Goal: Information Seeking & Learning: Learn about a topic

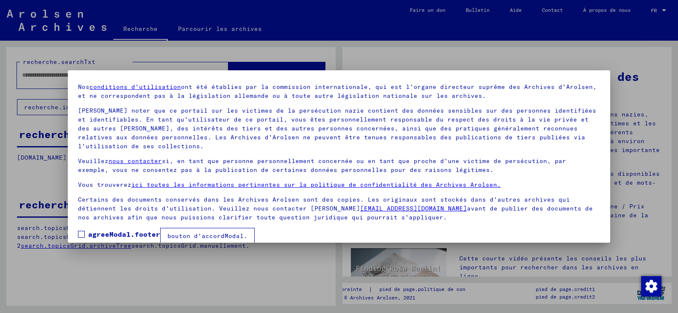
scroll to position [37, 0]
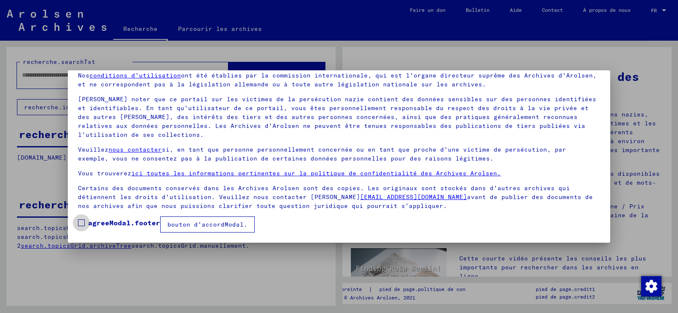
click at [80, 222] on span at bounding box center [81, 223] width 7 height 7
click at [161, 286] on div at bounding box center [339, 156] width 678 height 313
click at [241, 228] on font "bouton d'accordModal." at bounding box center [207, 225] width 80 height 8
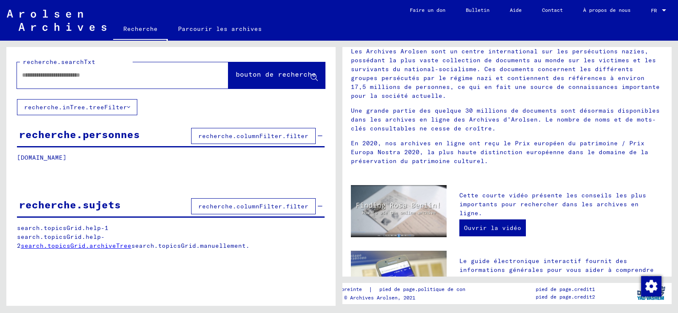
scroll to position [127, 0]
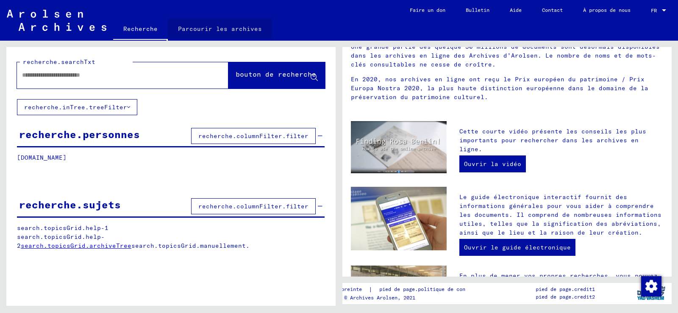
click at [232, 30] on font "Parcourir les archives" at bounding box center [220, 29] width 84 height 8
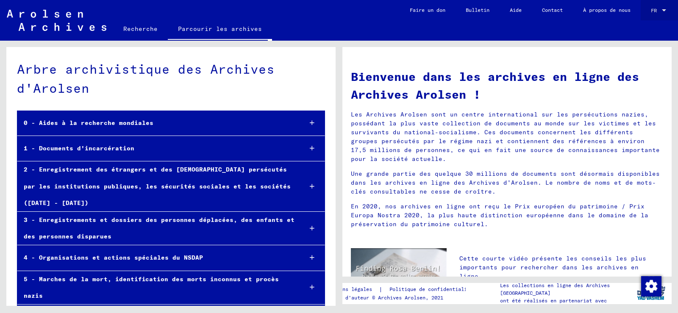
click at [664, 11] on div at bounding box center [664, 10] width 4 height 2
click at [295, 68] on div at bounding box center [339, 156] width 678 height 313
